Goal: Browse casually: Explore the website without a specific task or goal

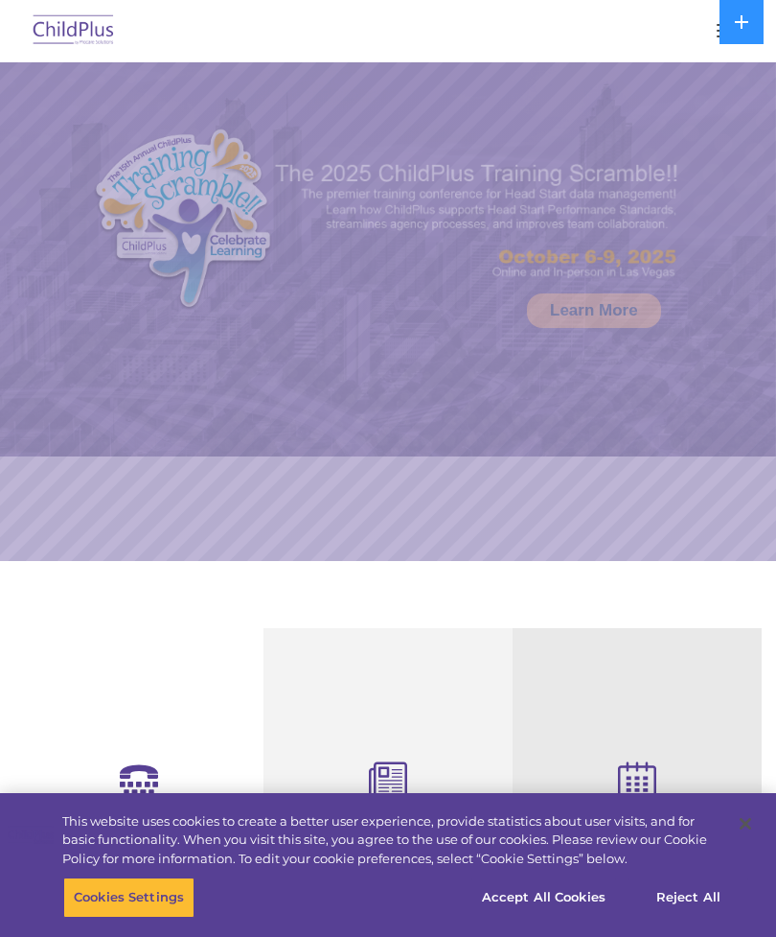
select select "MEDIUM"
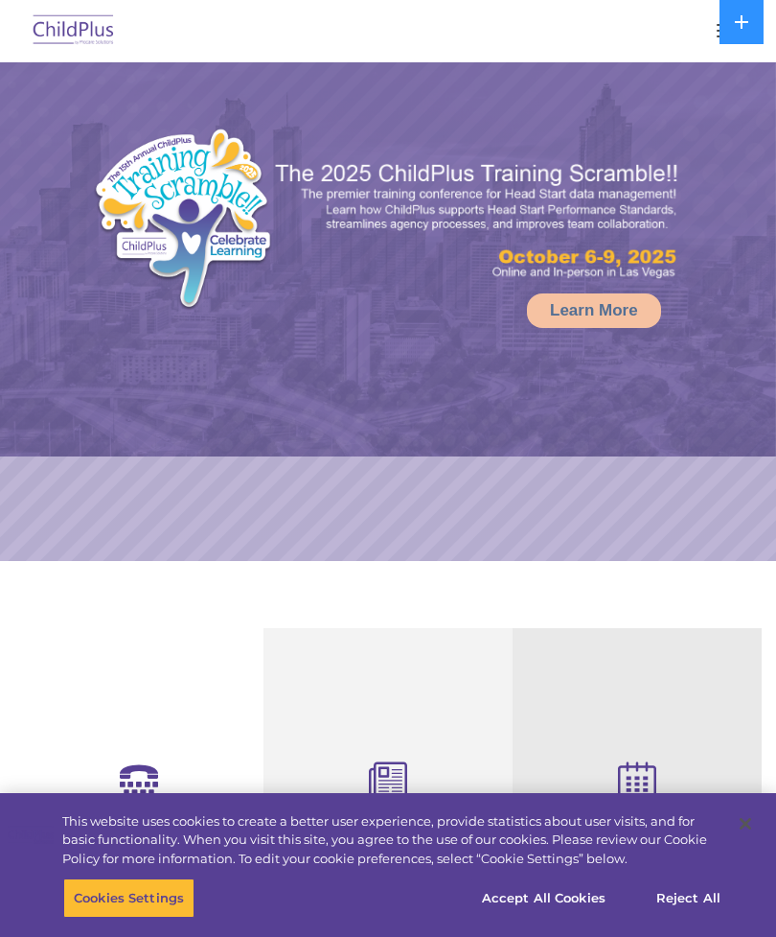
select select "MEDIUM"
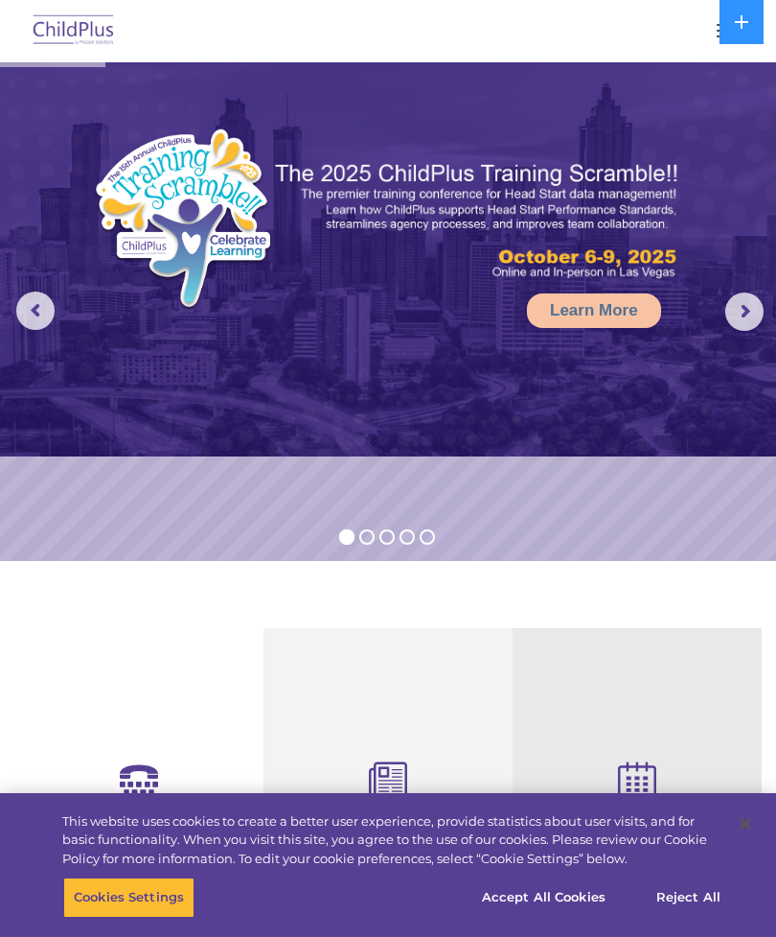
click at [580, 746] on div "Free Regional Meetings Not using ChildPlus? These are a great opportunity to ne…" at bounding box center [637, 899] width 220 height 312
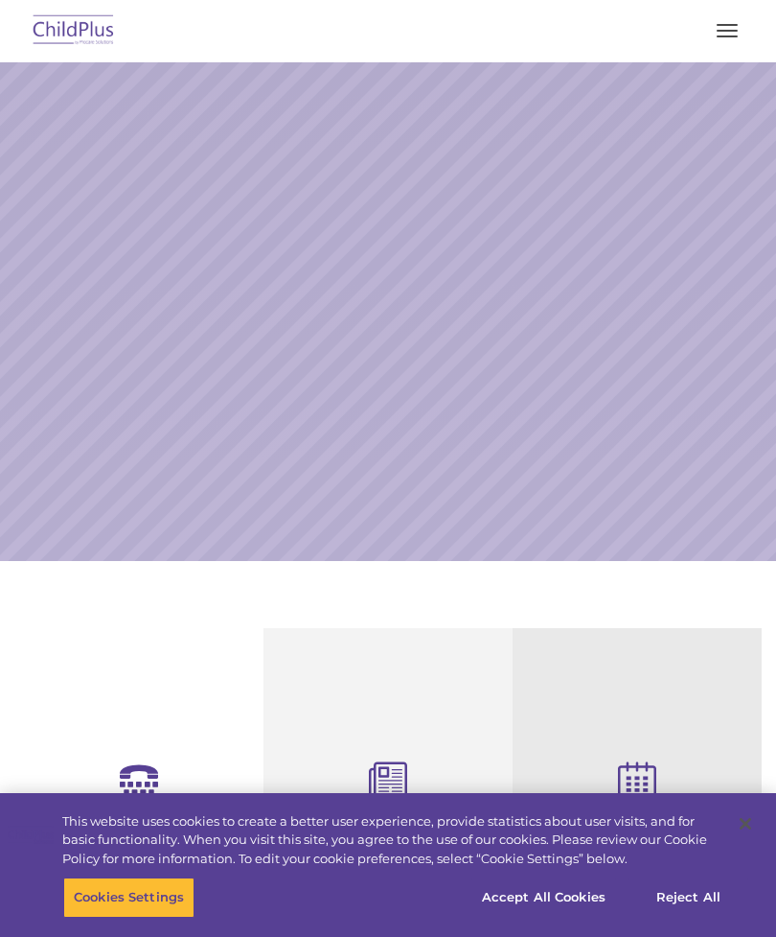
select select "MEDIUM"
